Goal: Check status: Check status

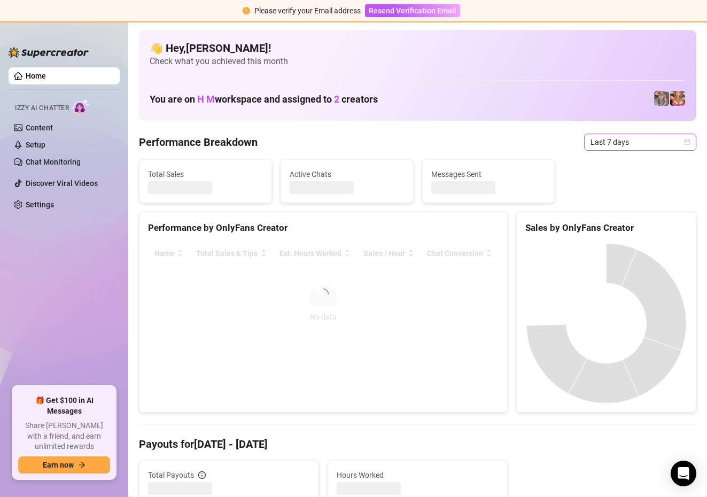
click at [689, 139] on icon "calendar" at bounding box center [687, 142] width 6 height 6
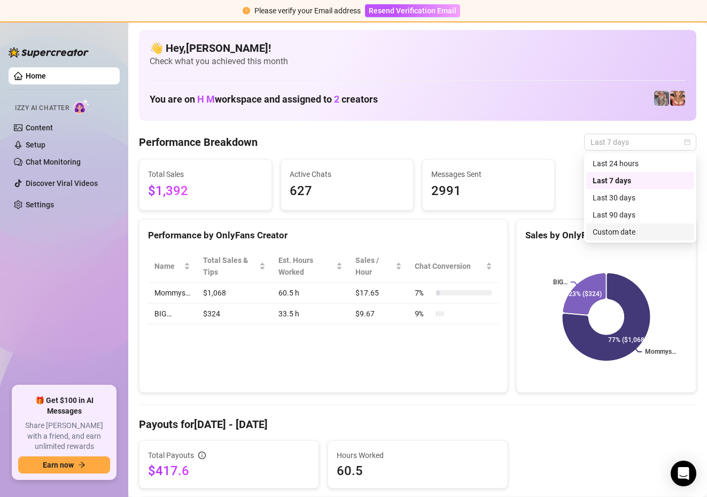
click at [623, 230] on div "Custom date" at bounding box center [639, 232] width 95 height 12
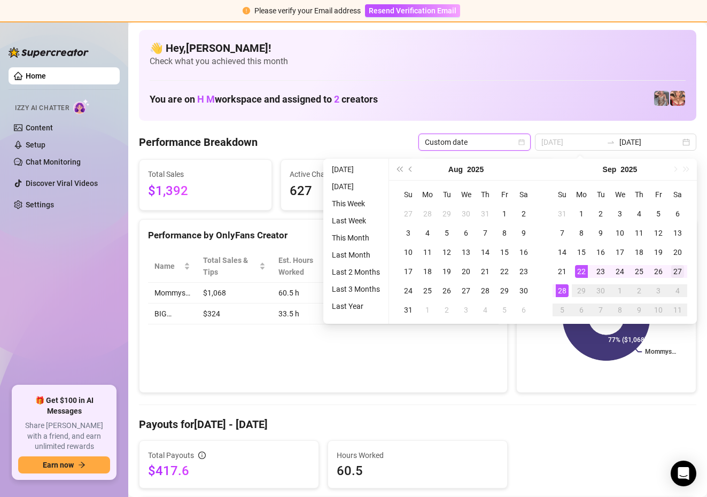
type input "[DATE]"
click at [675, 272] on div "27" at bounding box center [677, 271] width 13 height 13
type input "[DATE]"
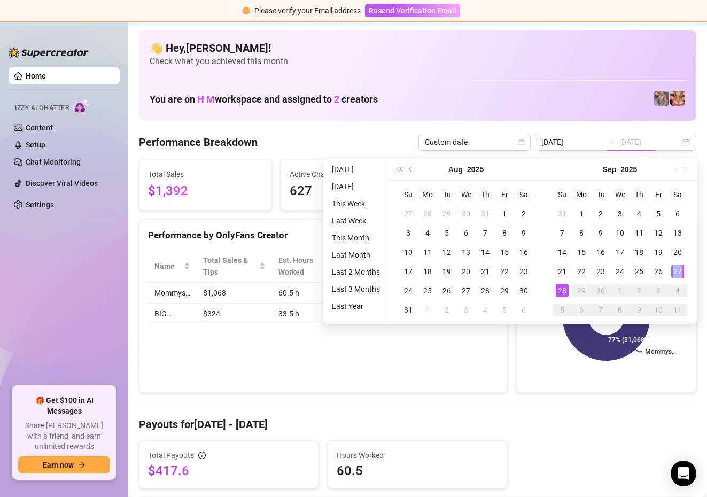
type input "[DATE]"
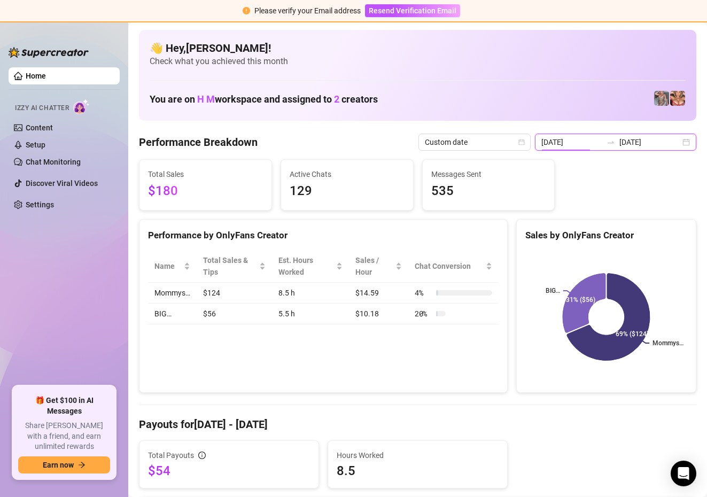
click at [589, 144] on input "[DATE]" at bounding box center [571, 142] width 61 height 12
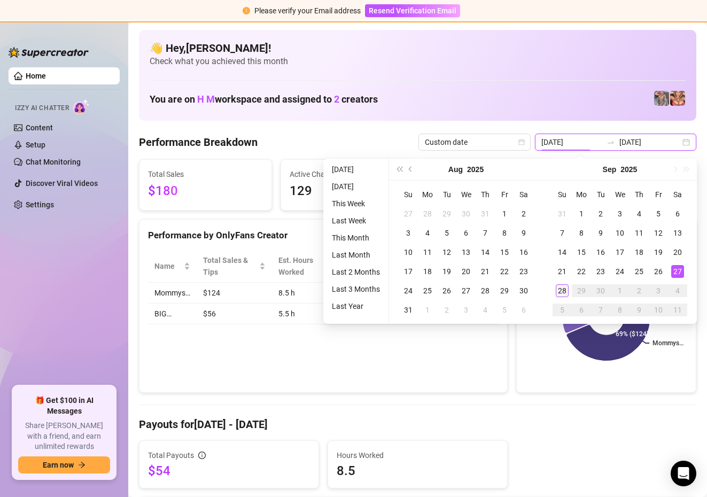
type input "[DATE]"
click at [562, 291] on div "28" at bounding box center [562, 290] width 13 height 13
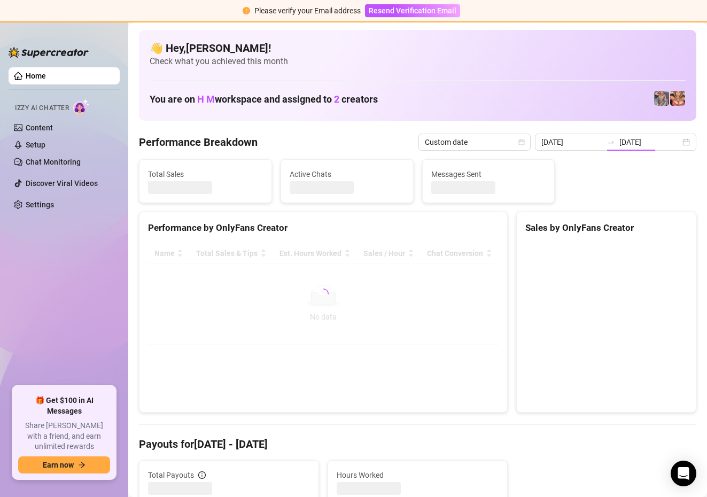
type input "[DATE]"
